Goal: Transaction & Acquisition: Purchase product/service

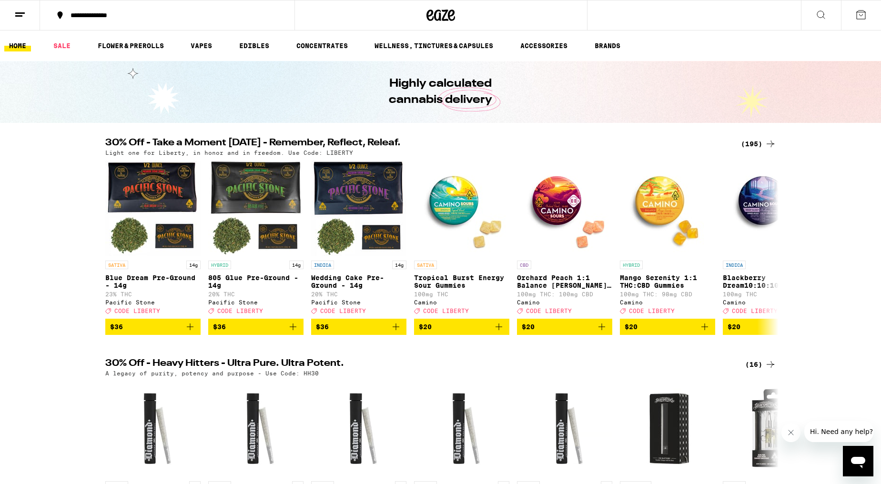
click at [754, 143] on div "(195)" at bounding box center [758, 143] width 35 height 11
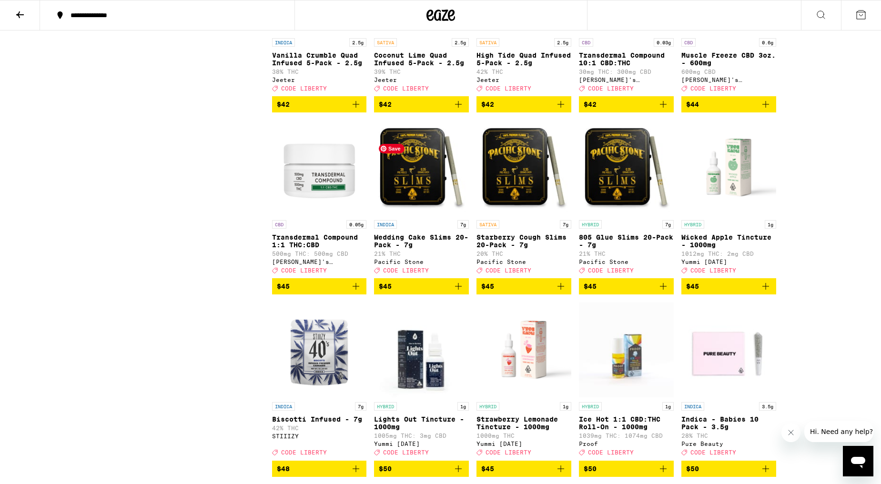
scroll to position [6142, 0]
